Goal: Find specific page/section: Find specific page/section

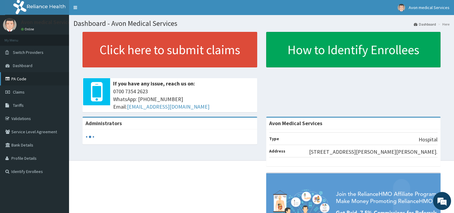
click at [27, 81] on link "PA Code" at bounding box center [34, 78] width 69 height 13
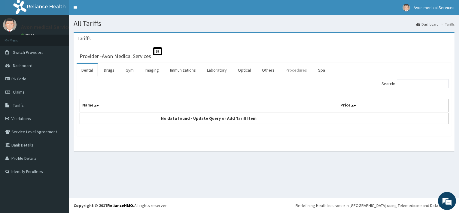
click at [295, 71] on link "Procedures" at bounding box center [296, 70] width 31 height 13
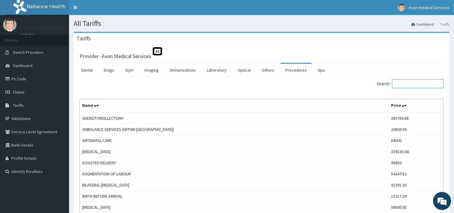
click at [411, 85] on input "Search:" at bounding box center [418, 83] width 52 height 9
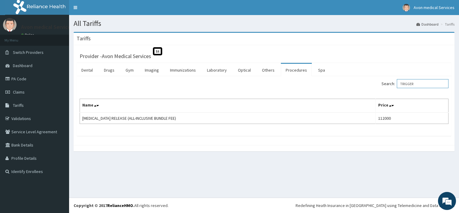
type input "TRIGGER"
click at [348, 141] on div "Provider - Avon Medical Services St Dental Drugs Gym Imaging Immunizations Labo…" at bounding box center [264, 95] width 381 height 100
